Goal: Book appointment/travel/reservation

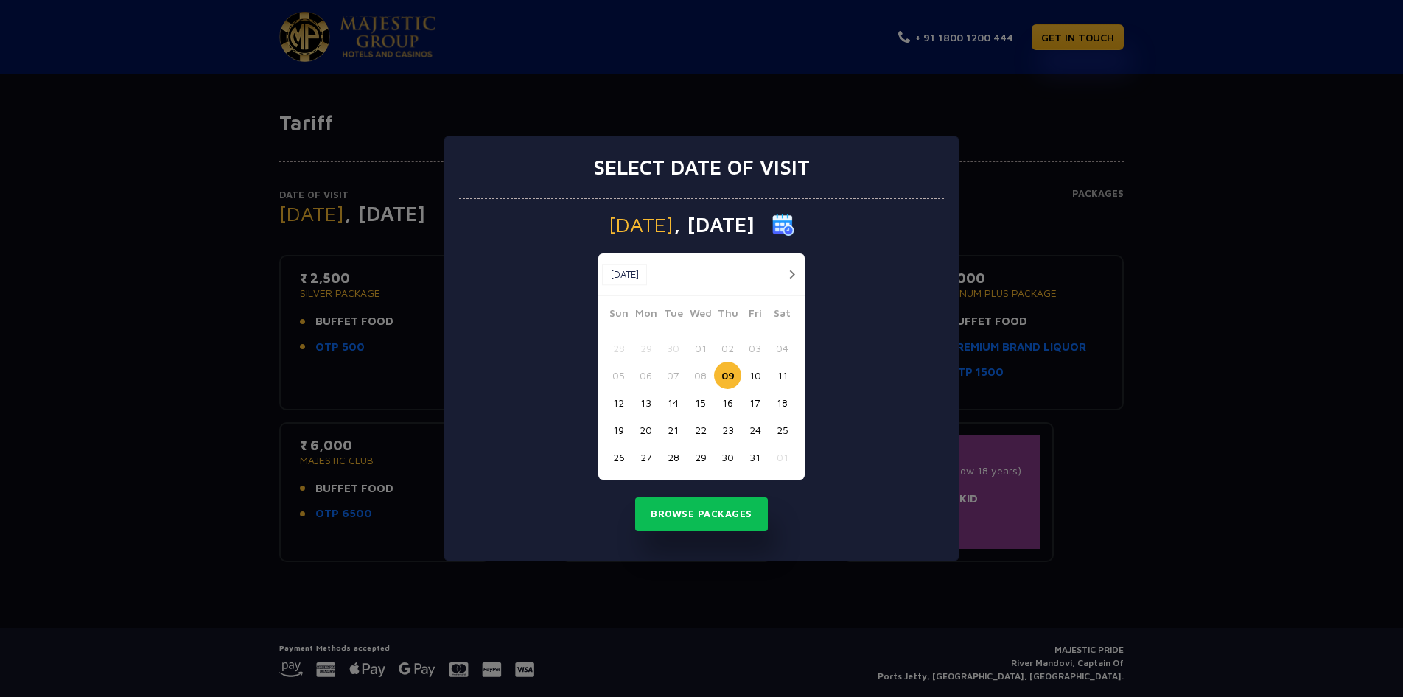
click at [796, 274] on button "button" at bounding box center [791, 274] width 18 height 18
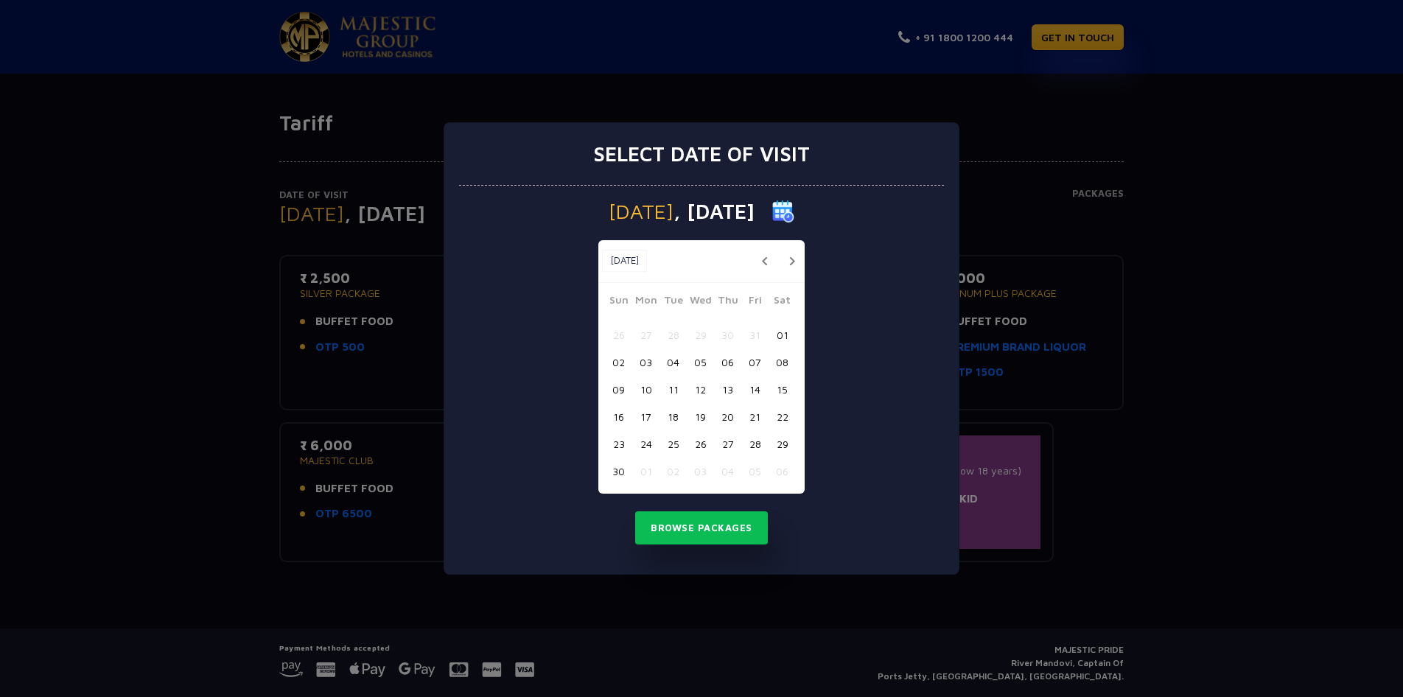
click at [707, 441] on button "26" at bounding box center [700, 443] width 27 height 27
click at [740, 523] on button "Browse Packages" at bounding box center [701, 528] width 133 height 34
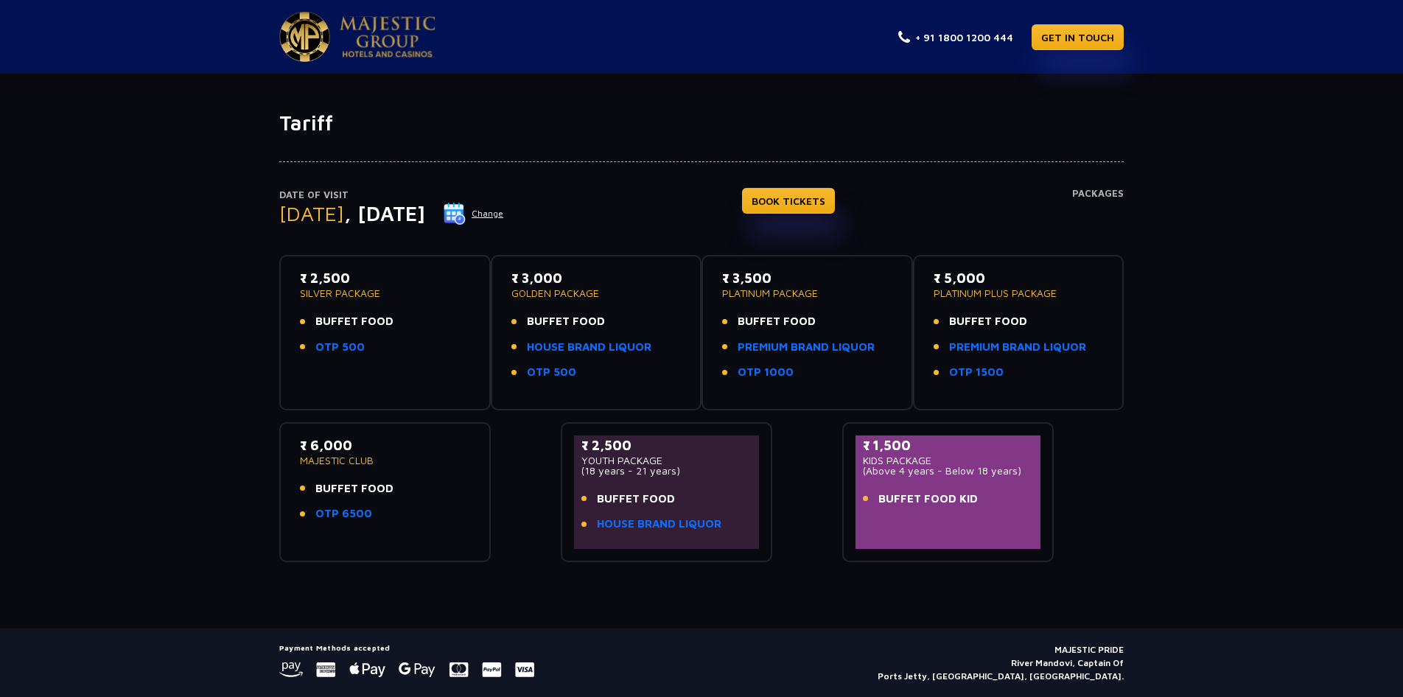
scroll to position [11, 0]
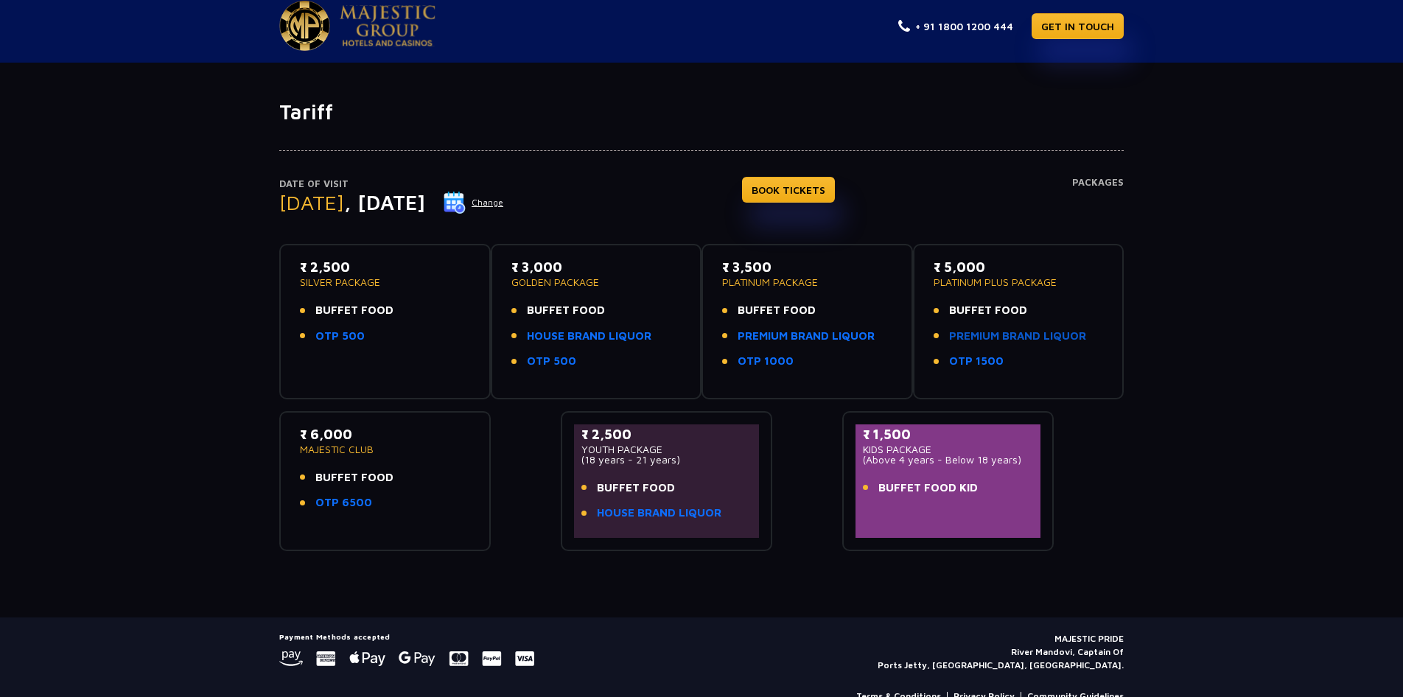
click at [1028, 337] on link "PREMIUM BRAND LIQUOR" at bounding box center [1017, 336] width 137 height 17
